Goal: Transaction & Acquisition: Purchase product/service

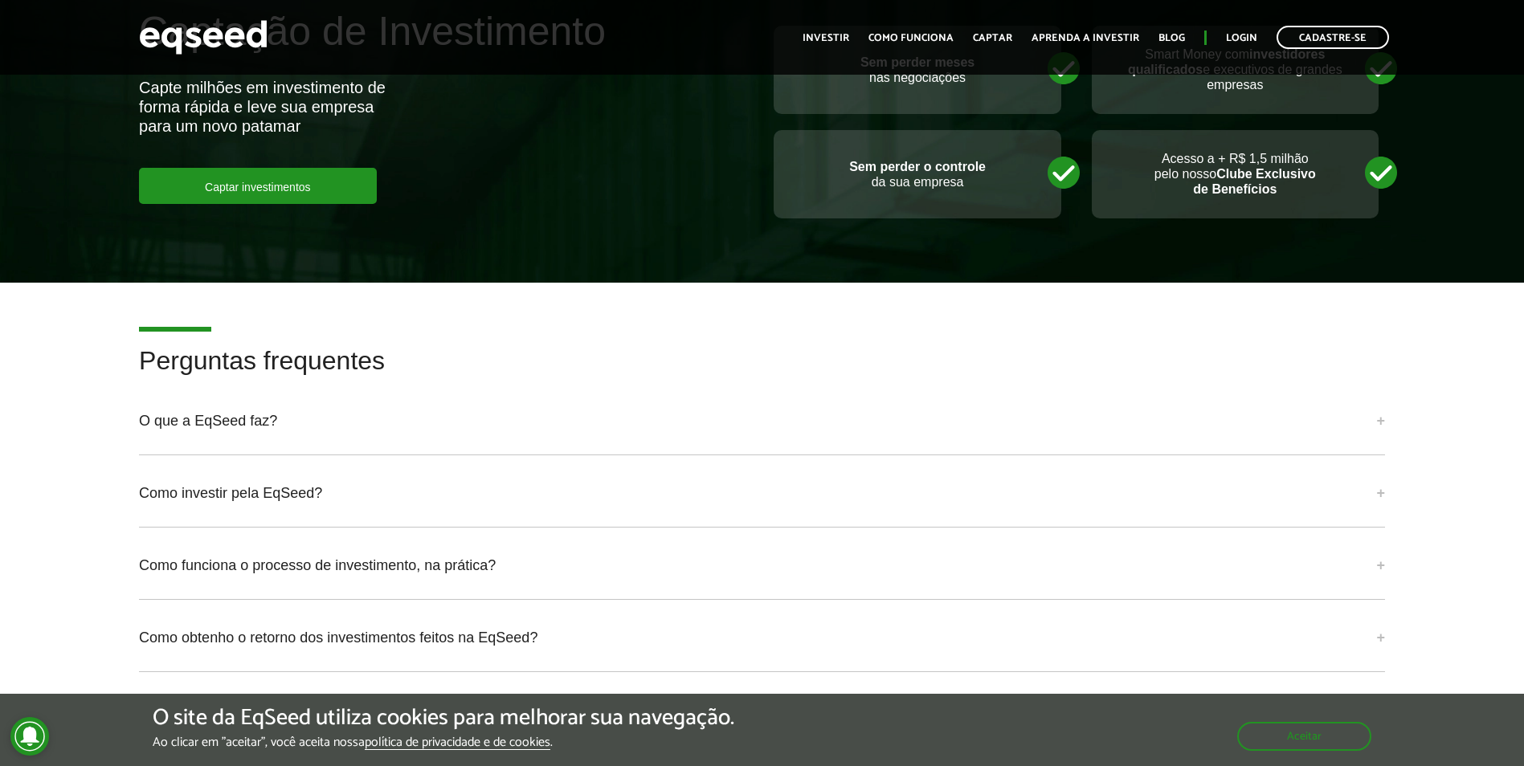
scroll to position [3614, 0]
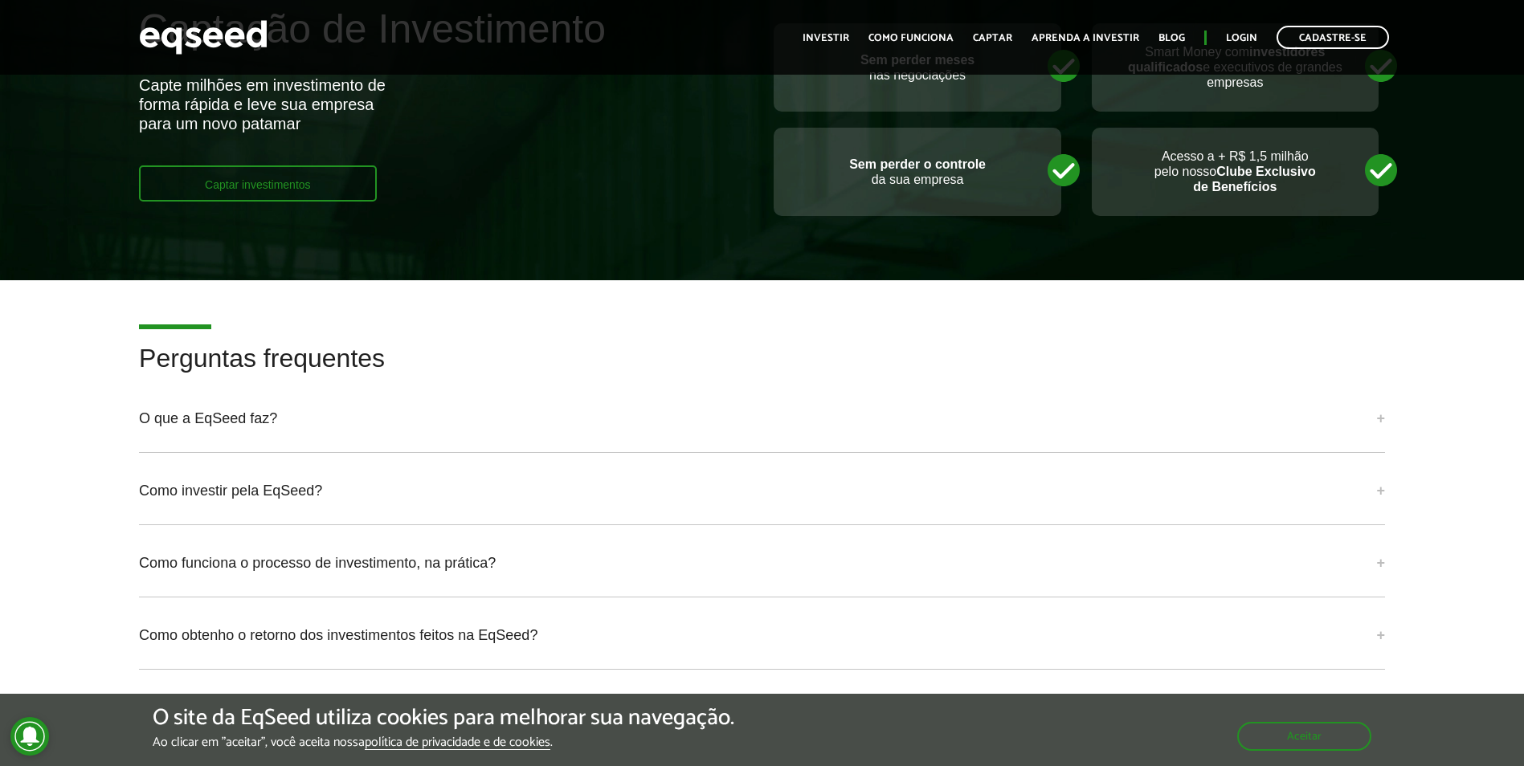
click at [310, 165] on link "Captar investimentos" at bounding box center [258, 183] width 238 height 36
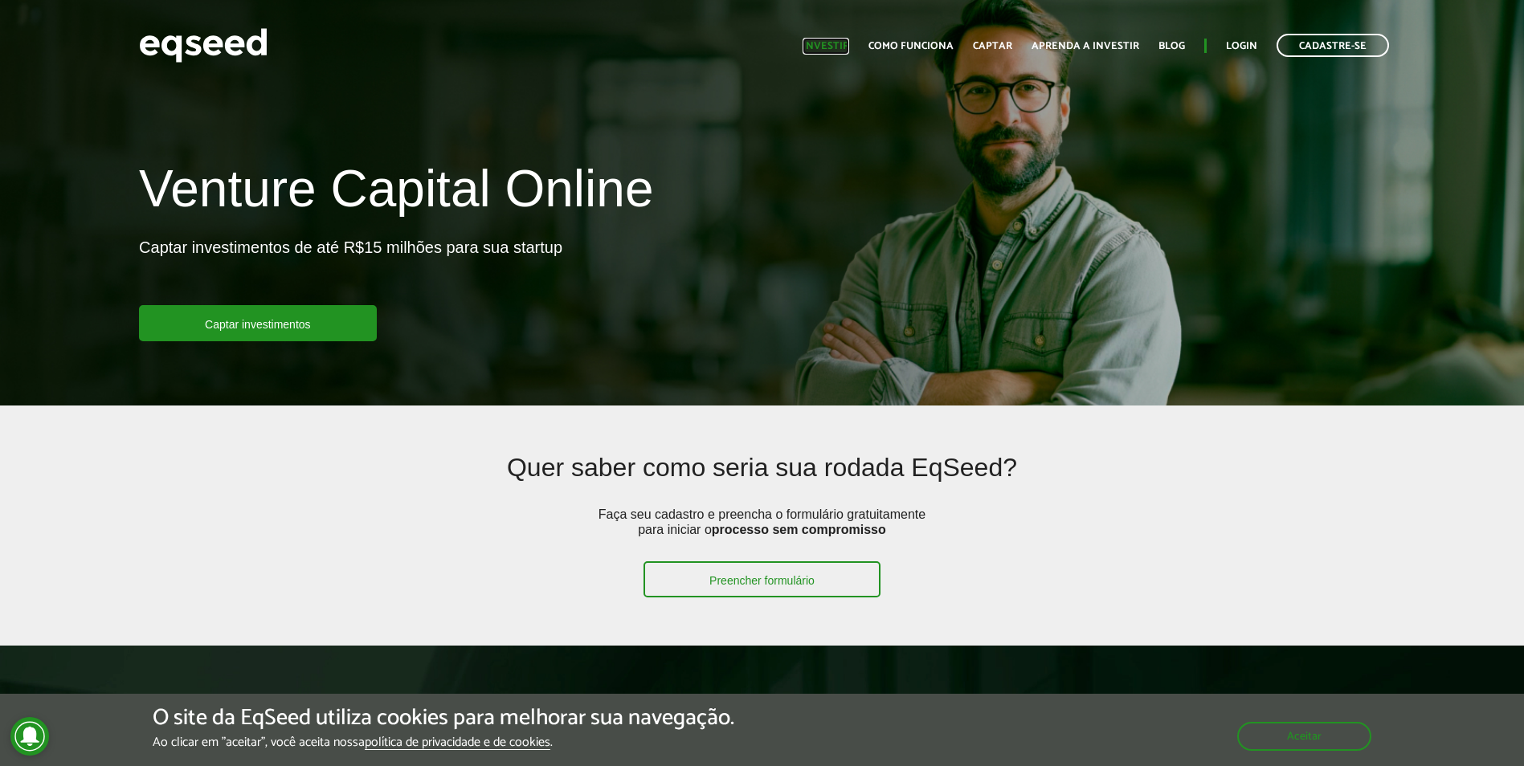
click at [834, 50] on link "Investir" at bounding box center [825, 46] width 47 height 10
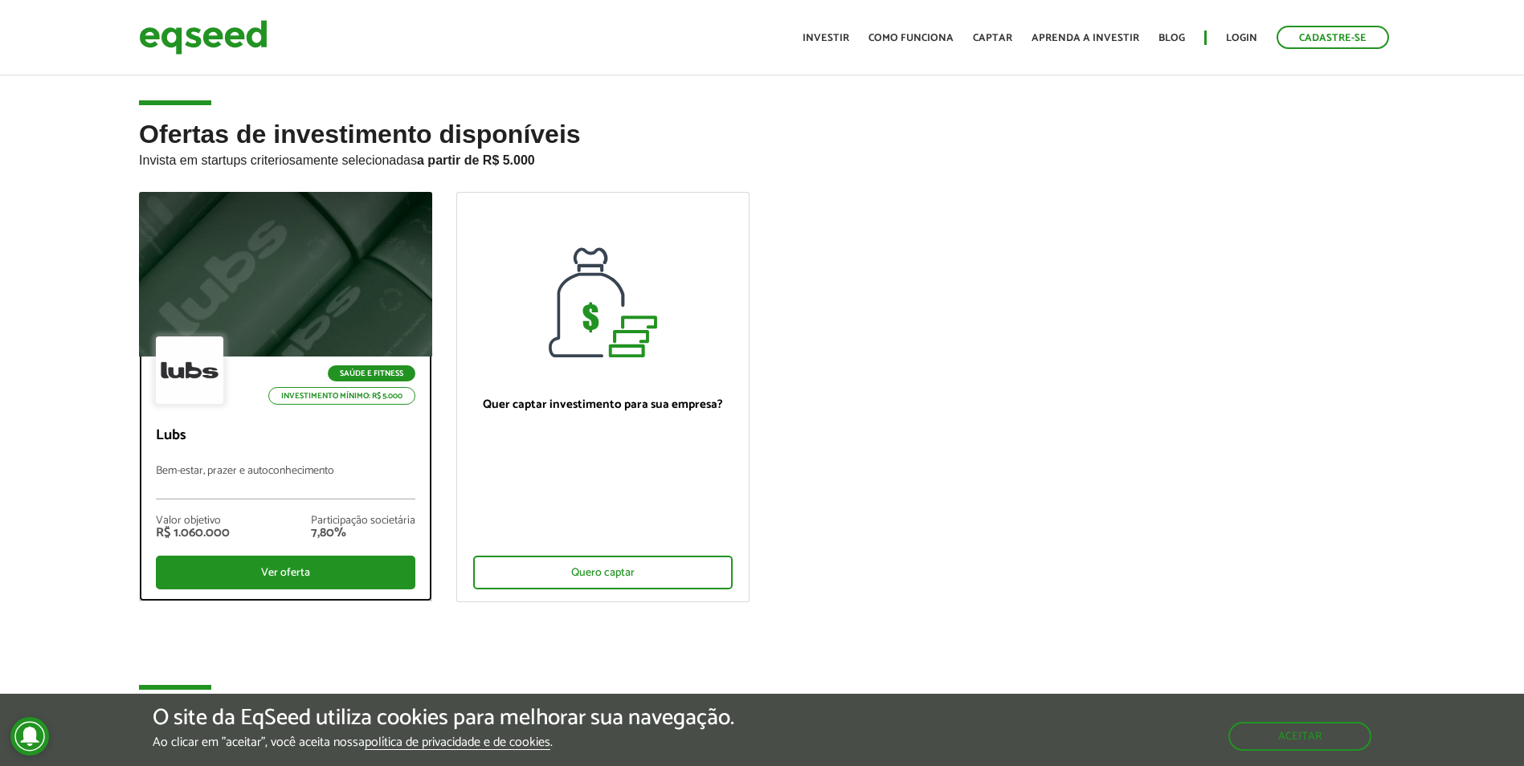
click at [305, 554] on div "Valor objetivo R$ 1.060.000 Participação societária 7,80%" at bounding box center [285, 528] width 259 height 56
